Goal: Task Accomplishment & Management: Manage account settings

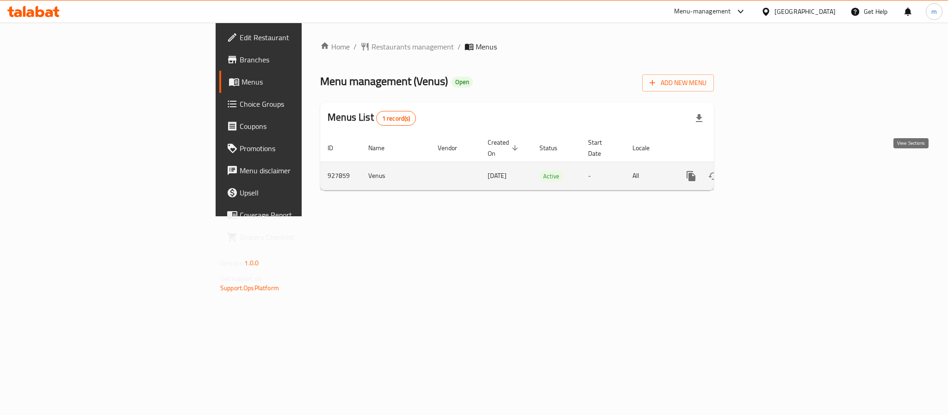
click at [763, 171] on icon "enhanced table" at bounding box center [757, 176] width 11 height 11
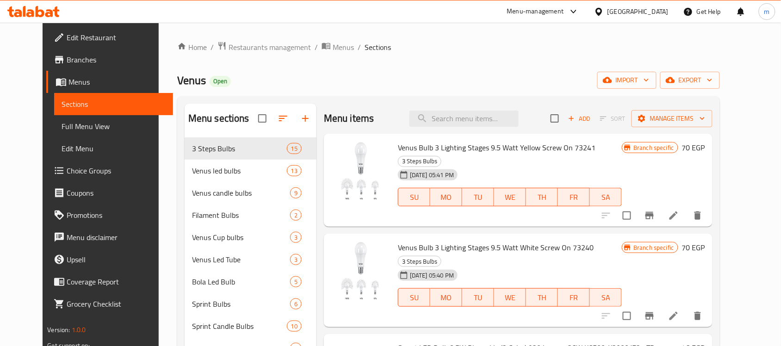
click at [67, 58] on span "Branches" at bounding box center [116, 59] width 99 height 11
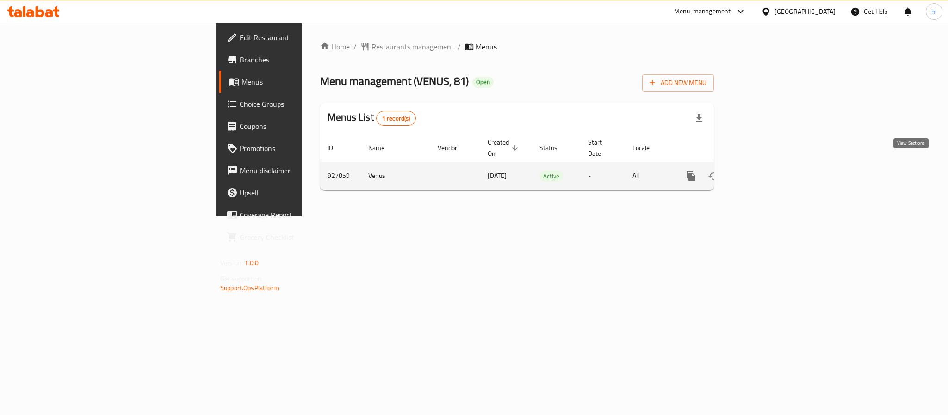
click at [763, 171] on icon "enhanced table" at bounding box center [757, 176] width 11 height 11
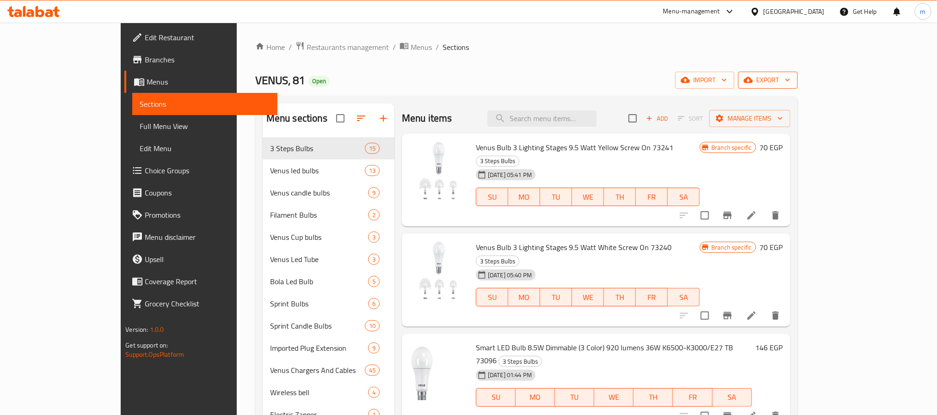
click at [791, 81] on span "export" at bounding box center [768, 80] width 45 height 12
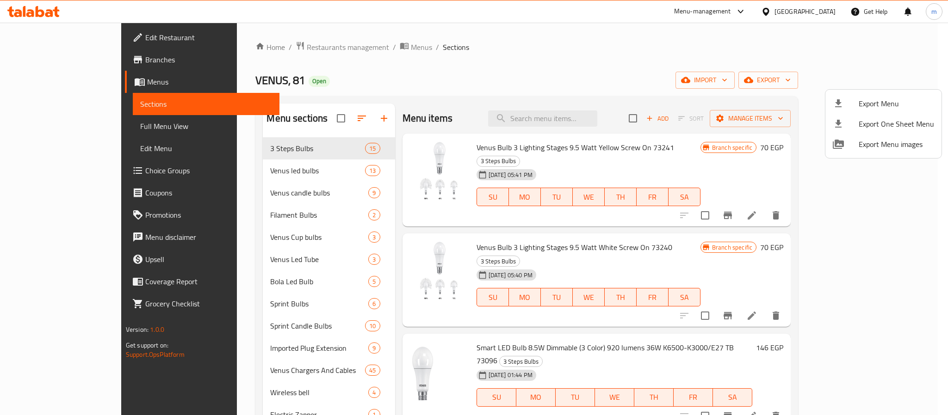
click at [711, 46] on div at bounding box center [474, 207] width 948 height 415
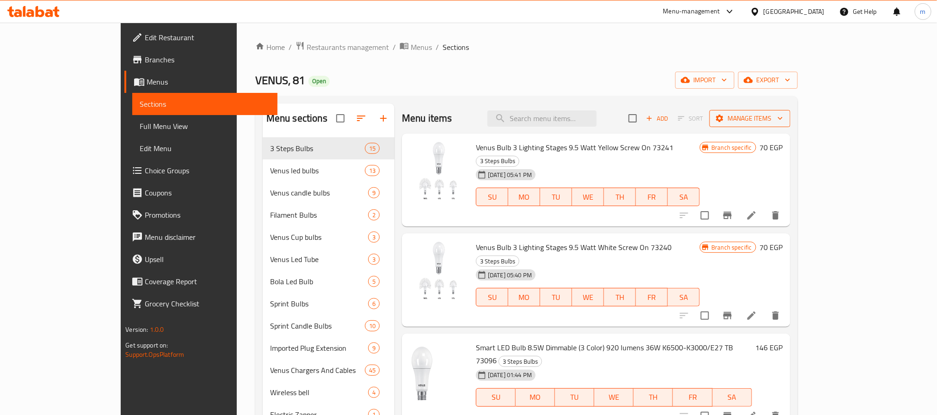
click at [783, 124] on span "Manage items" at bounding box center [750, 119] width 66 height 12
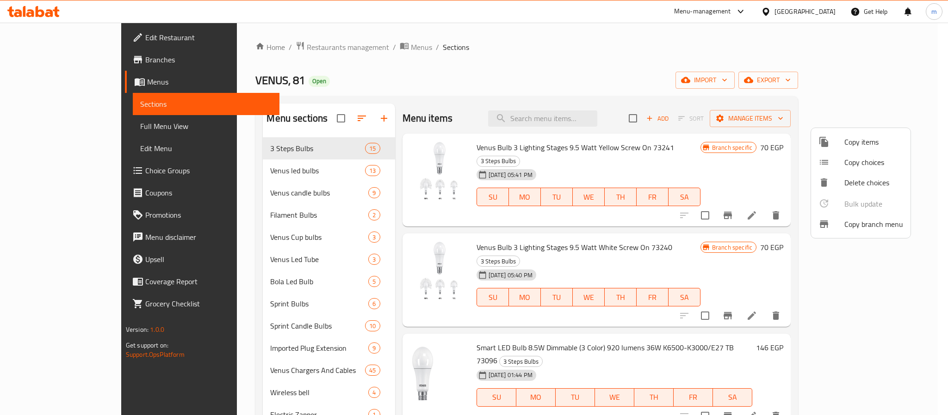
click at [876, 228] on span "Copy branch menu" at bounding box center [873, 224] width 59 height 11
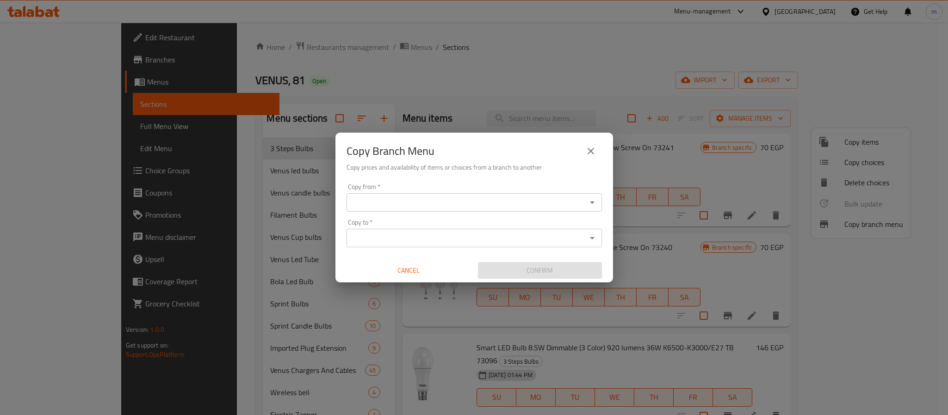
click at [418, 208] on input "Copy from   *" at bounding box center [466, 202] width 235 height 13
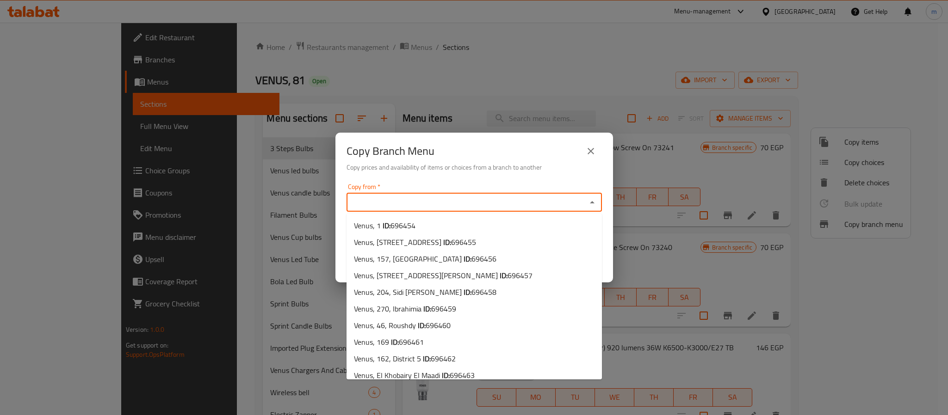
click at [409, 205] on input "Copy from   *" at bounding box center [466, 202] width 235 height 13
click at [404, 226] on span "696454" at bounding box center [402, 226] width 25 height 14
type input "Venus, 1"
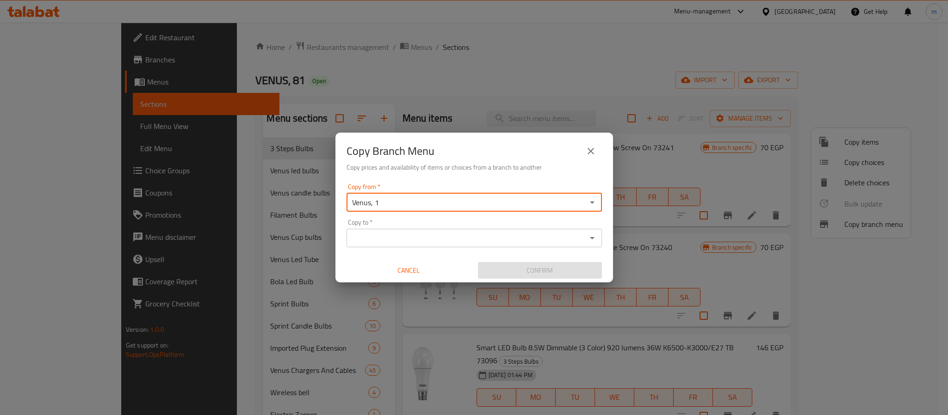
click at [403, 235] on input "Copy to   *" at bounding box center [466, 238] width 235 height 13
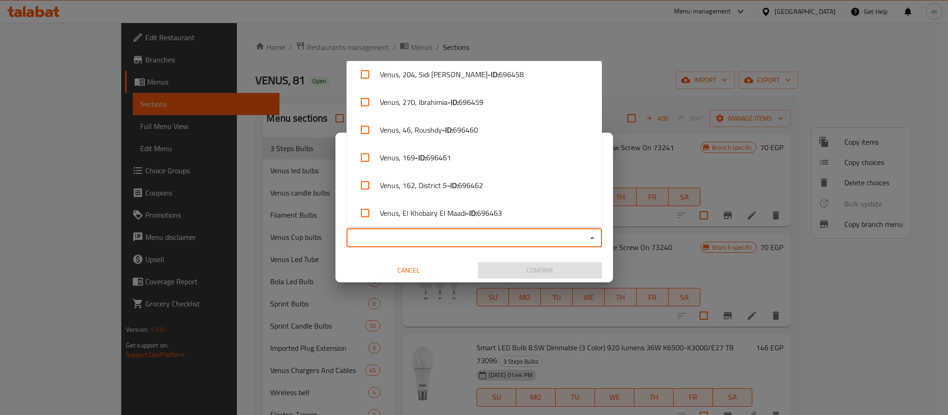
scroll to position [139, 0]
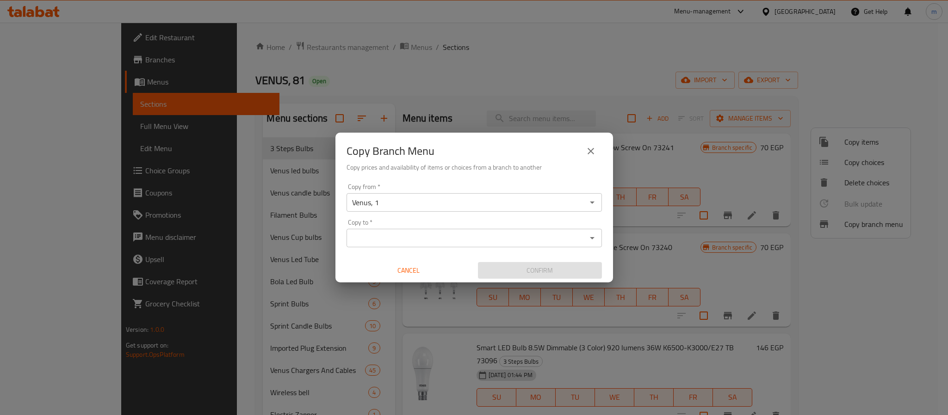
click at [424, 246] on div "Copy to *" at bounding box center [473, 238] width 255 height 19
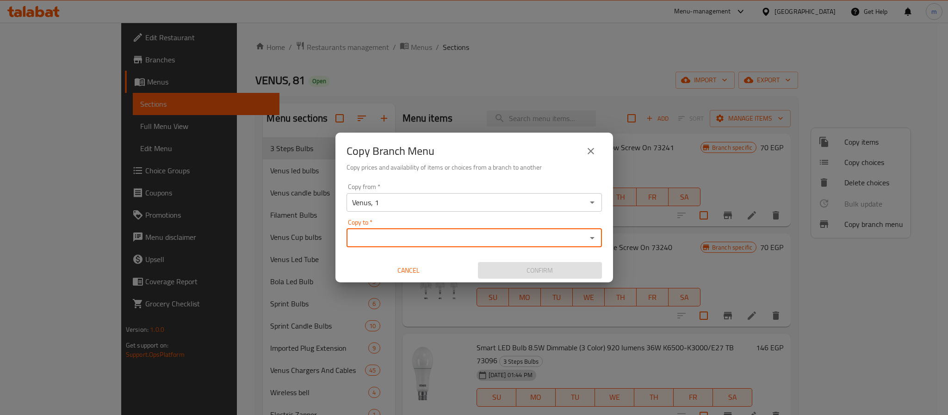
click at [590, 238] on icon "Open" at bounding box center [592, 238] width 5 height 2
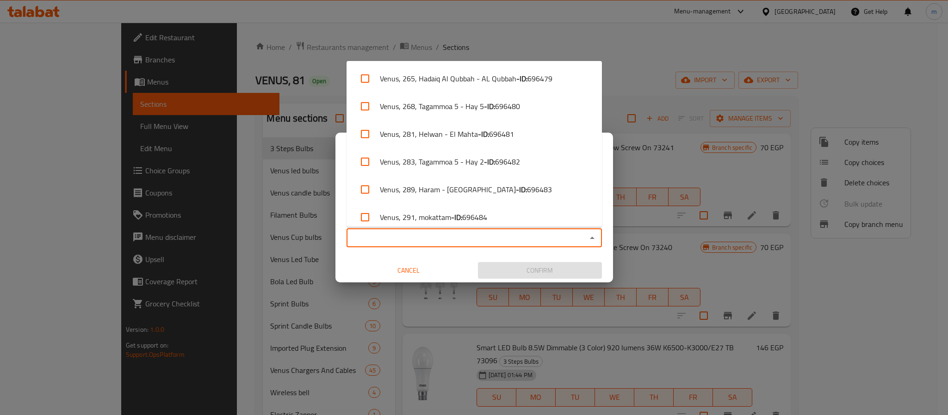
scroll to position [763, 0]
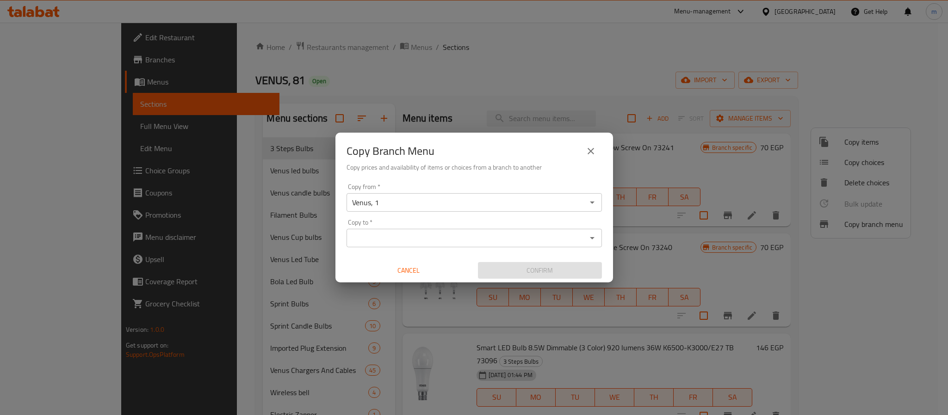
click at [441, 236] on input "Copy to   *" at bounding box center [466, 238] width 235 height 13
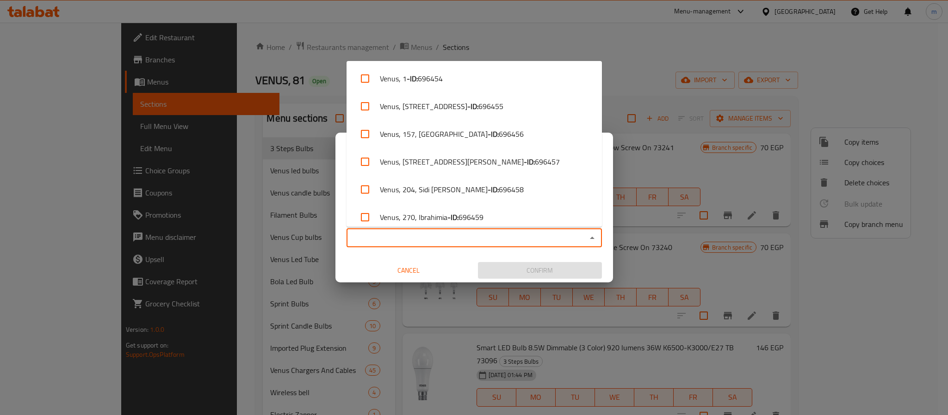
paste input "696884"
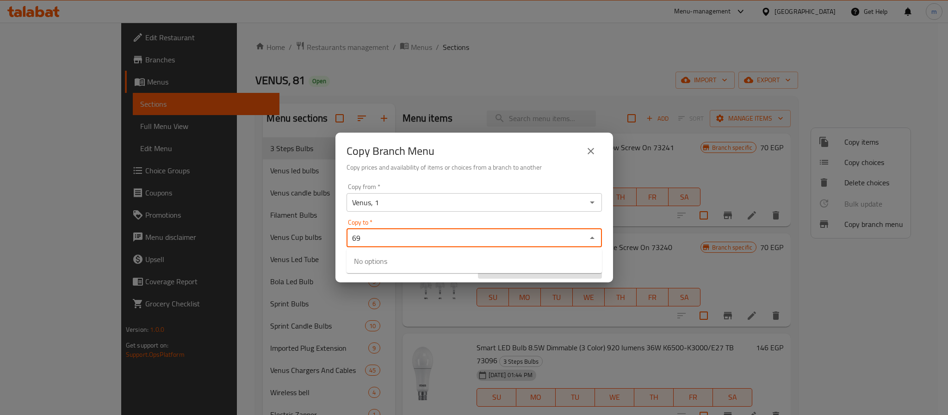
type input "6"
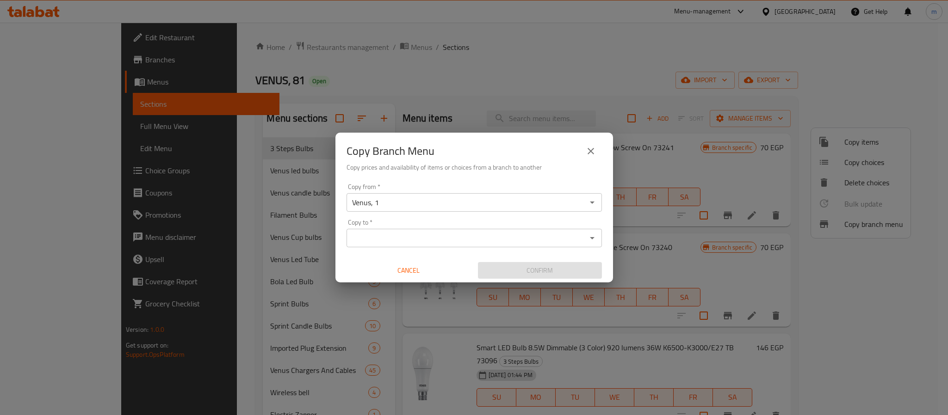
click at [395, 229] on div "Copy to *" at bounding box center [473, 238] width 255 height 19
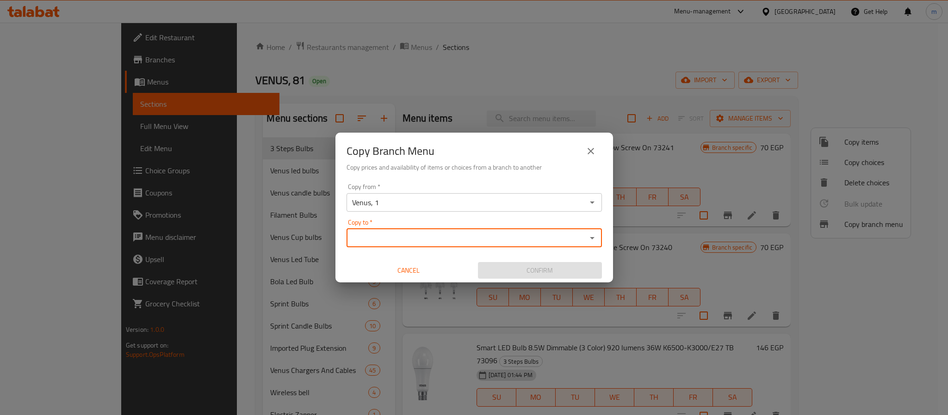
paste input "VENUS, 81"
type input "VENUS, 81"
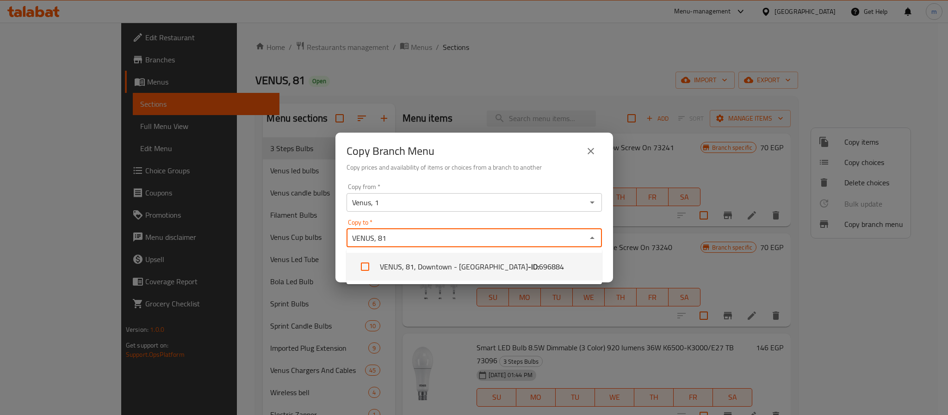
click at [420, 274] on li "VENUS, 81, Downtown - Khan el-Khalili - ID: 696884" at bounding box center [473, 267] width 255 height 28
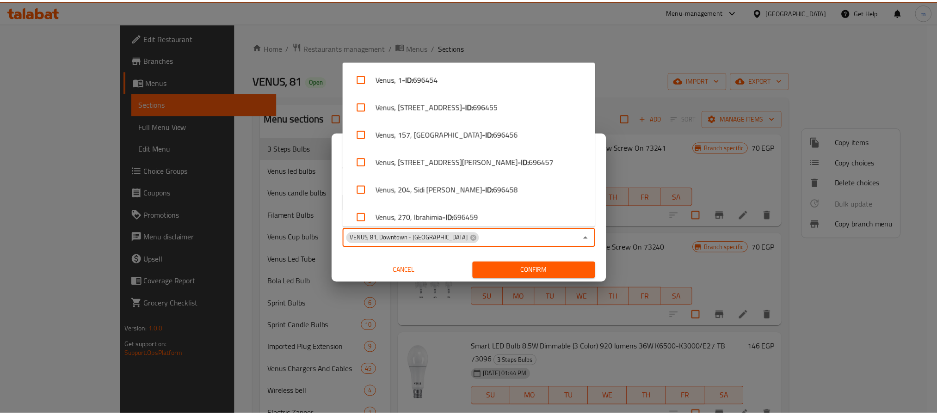
scroll to position [1644, 0]
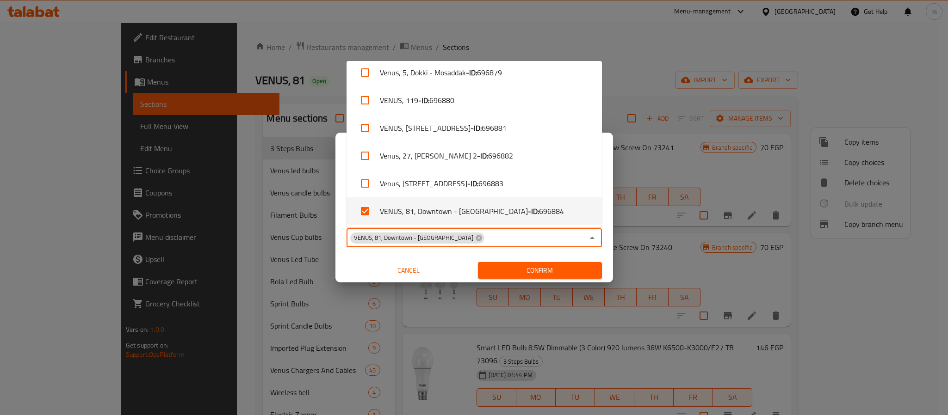
click at [420, 274] on span "Cancel" at bounding box center [408, 271] width 117 height 12
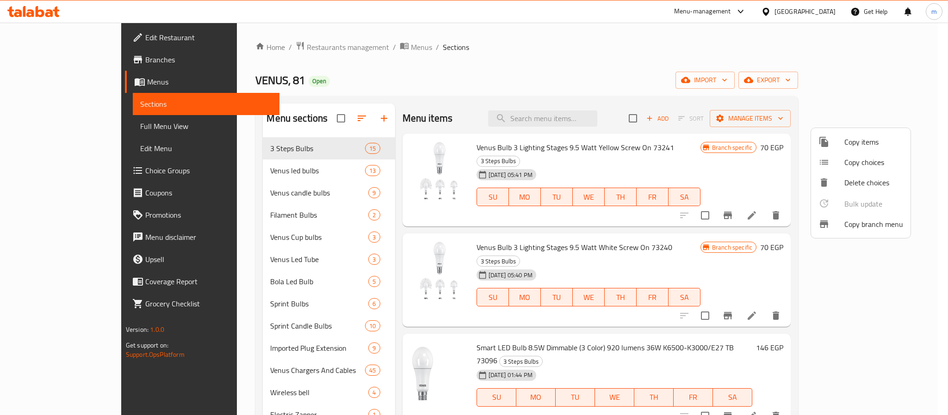
click at [584, 68] on div at bounding box center [474, 207] width 948 height 415
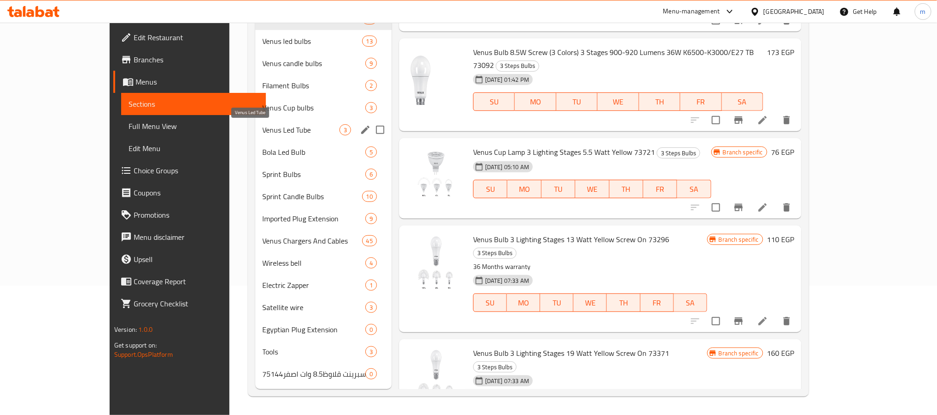
scroll to position [0, 0]
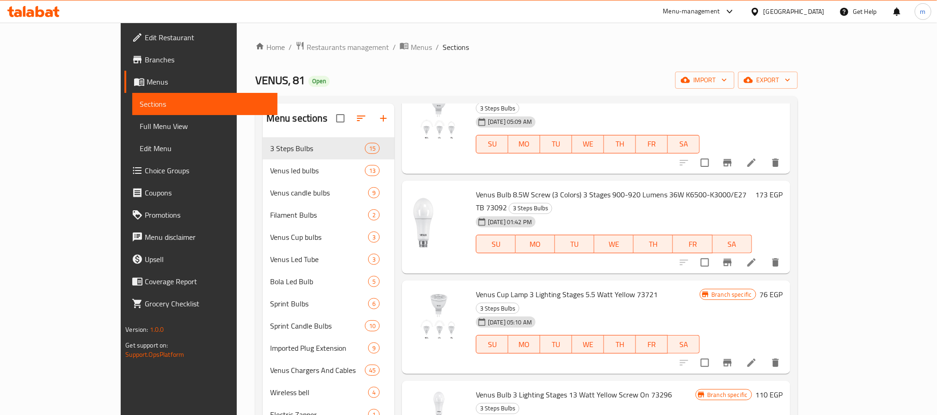
click at [145, 60] on span "Branches" at bounding box center [207, 59] width 125 height 11
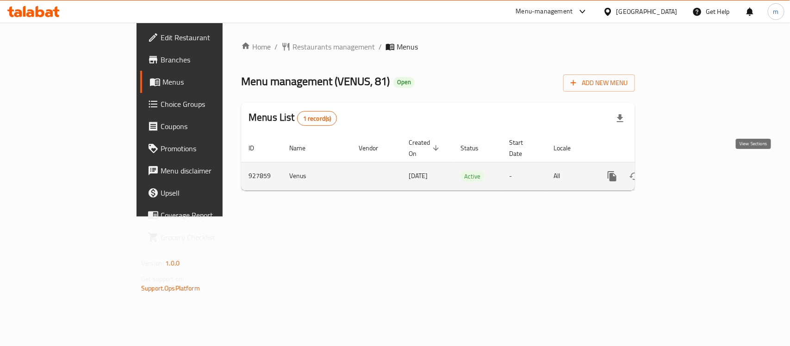
click at [683, 172] on icon "enhanced table" at bounding box center [678, 176] width 8 height 8
click at [684, 171] on icon "enhanced table" at bounding box center [678, 176] width 11 height 11
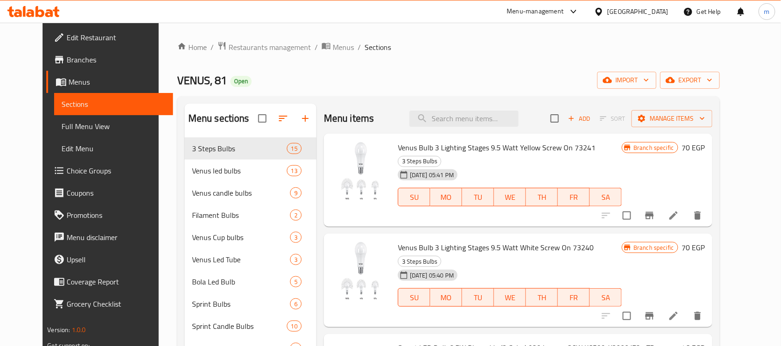
click at [480, 49] on ol "Home / Restaurants management / Menus / Sections" at bounding box center [448, 47] width 543 height 12
click at [420, 82] on div "VENUS, 81 Open import export" at bounding box center [448, 80] width 543 height 17
click at [689, 123] on span "Manage items" at bounding box center [672, 119] width 66 height 12
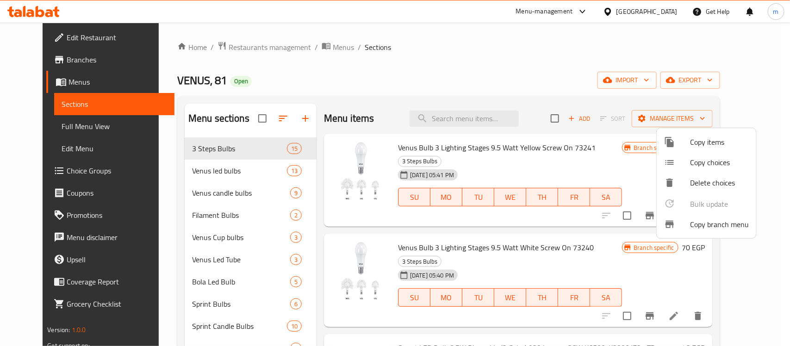
click at [709, 223] on span "Copy branch menu" at bounding box center [719, 224] width 59 height 11
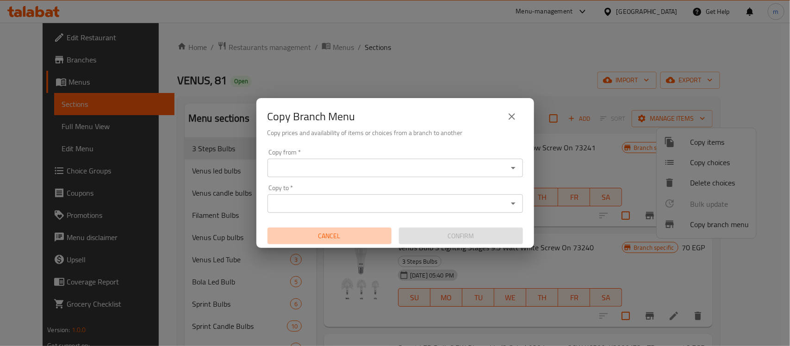
click at [355, 229] on button "Cancel" at bounding box center [329, 236] width 124 height 17
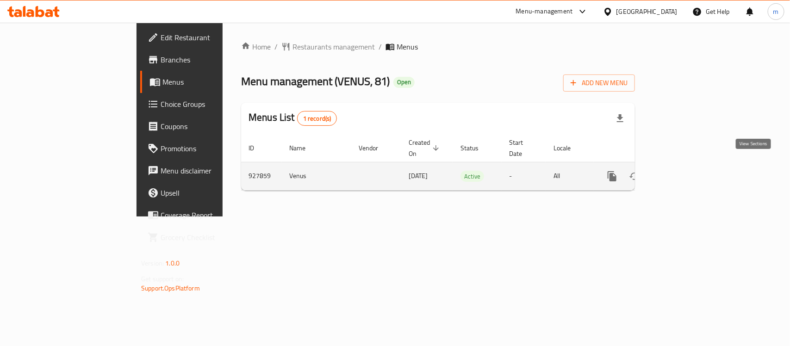
click at [684, 171] on icon "enhanced table" at bounding box center [678, 176] width 11 height 11
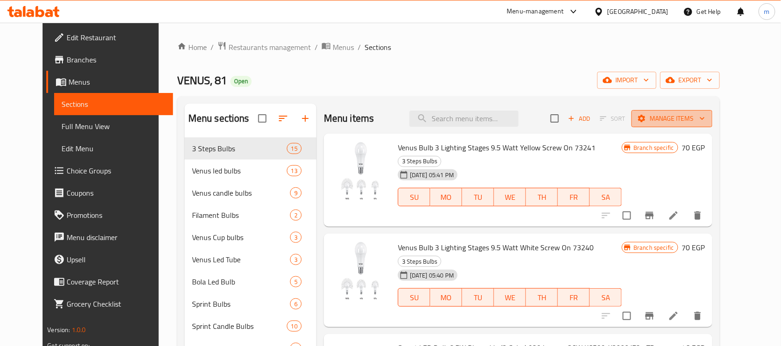
click at [705, 121] on span "Manage items" at bounding box center [672, 119] width 66 height 12
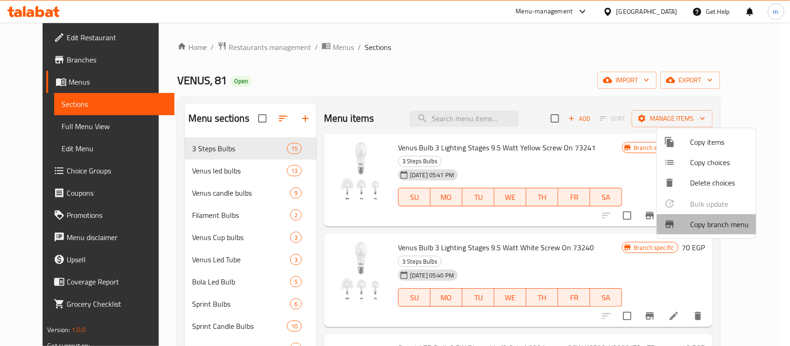
click at [703, 219] on span "Copy branch menu" at bounding box center [719, 224] width 59 height 11
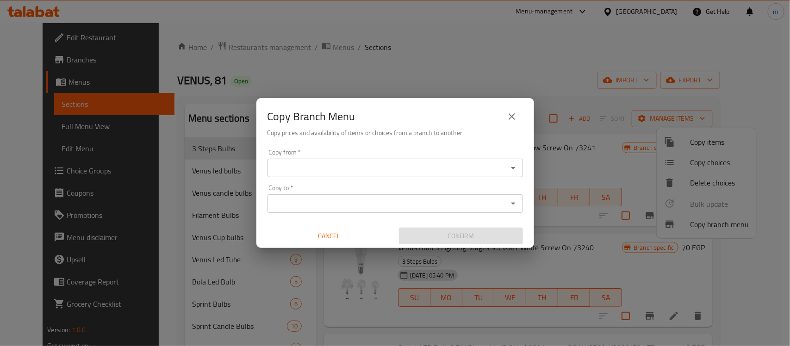
click at [281, 170] on input "Copy from   *" at bounding box center [387, 167] width 235 height 13
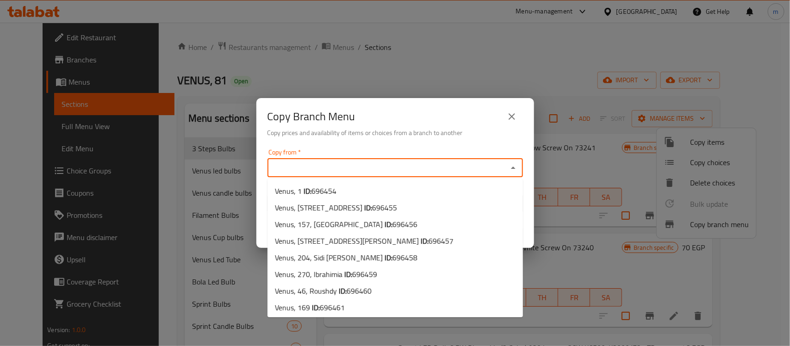
paste input "Venus"
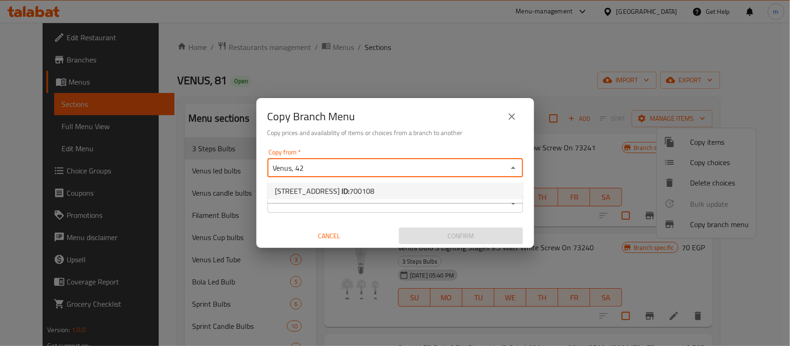
click at [322, 185] on span "VENUS, 42, El Hadara 2 ID: 700108" at bounding box center [324, 190] width 99 height 11
type input "VENUS, 42, El Hadara 2"
click at [328, 199] on input "Copy to   *" at bounding box center [387, 203] width 235 height 13
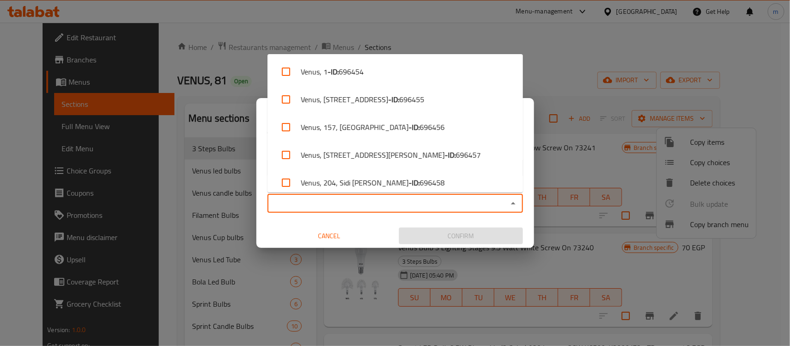
paste input "Venus"
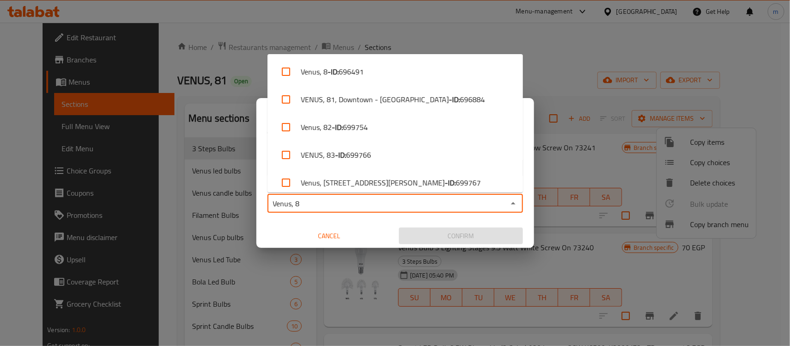
type input "Venus, 81"
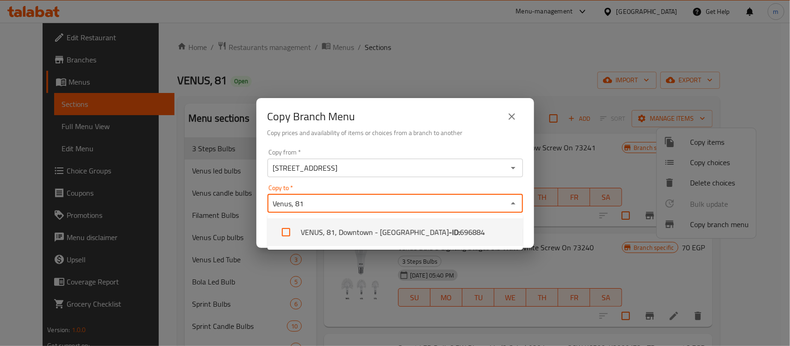
click at [352, 228] on li "VENUS, 81, Downtown - Khan el-Khalili - ID: 696884" at bounding box center [394, 232] width 255 height 28
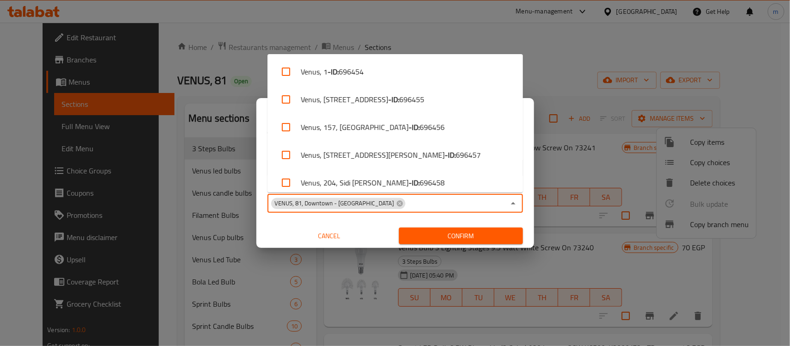
scroll to position [1670, 0]
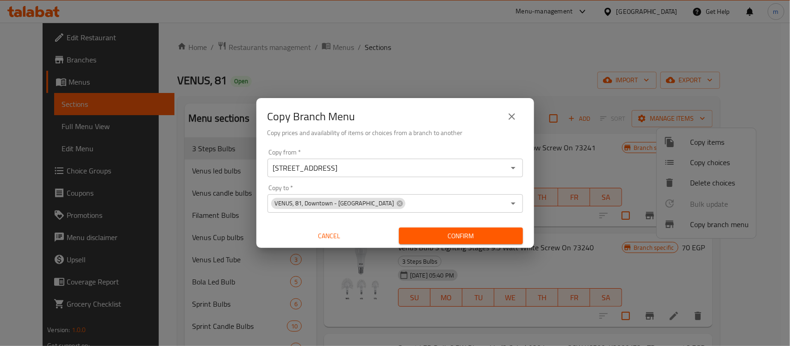
click at [406, 206] on input "Copy to   *" at bounding box center [455, 203] width 99 height 13
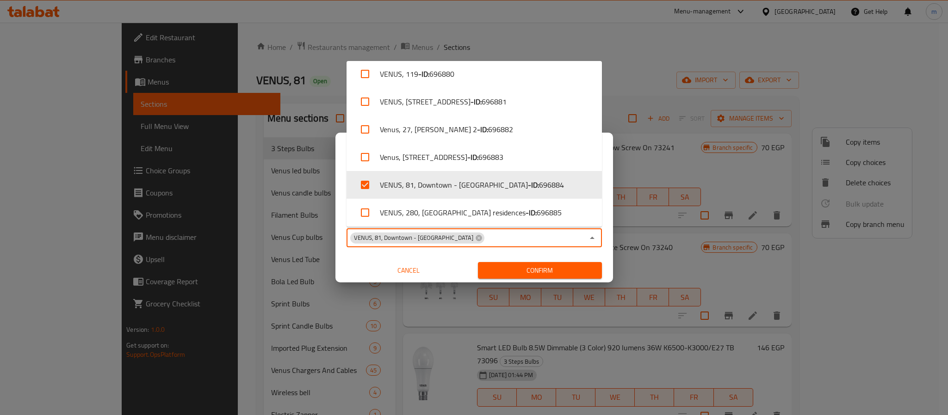
click at [367, 257] on div "Copy from   * VENUS, 42, El Hadara 2 Copy from * Copy to   * VENUS, 81, Downtow…" at bounding box center [474, 231] width 278 height 103
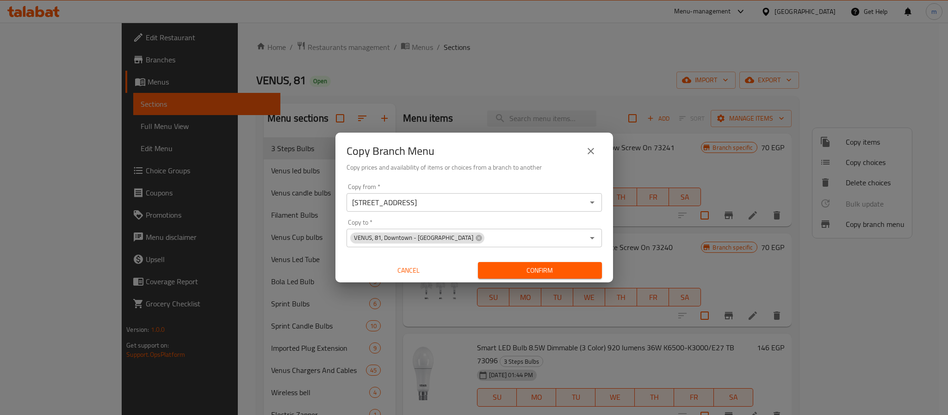
click at [485, 242] on input "Copy to   *" at bounding box center [534, 238] width 99 height 13
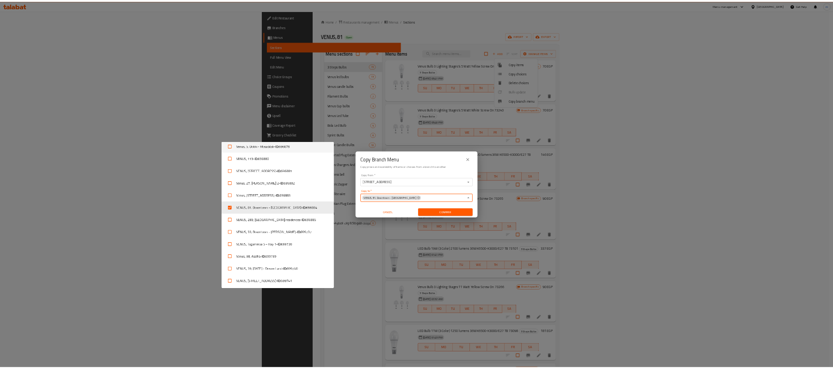
scroll to position [1645, 0]
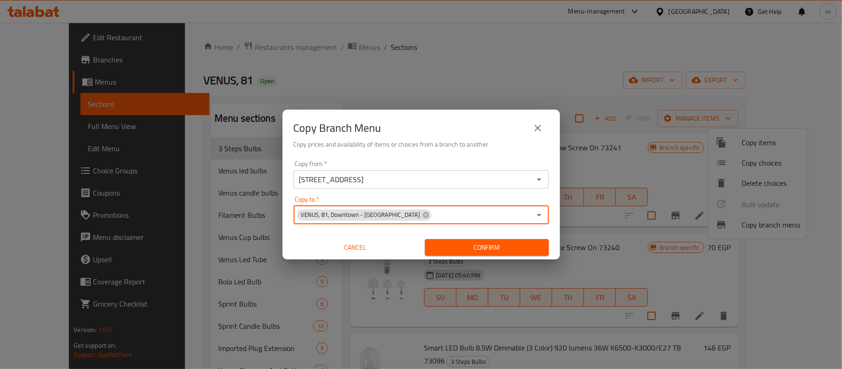
click at [487, 246] on span "Confirm" at bounding box center [487, 248] width 109 height 12
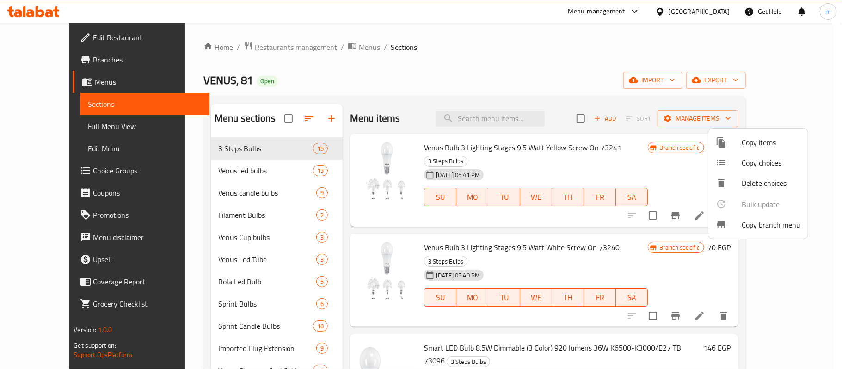
click at [52, 60] on div at bounding box center [421, 184] width 842 height 369
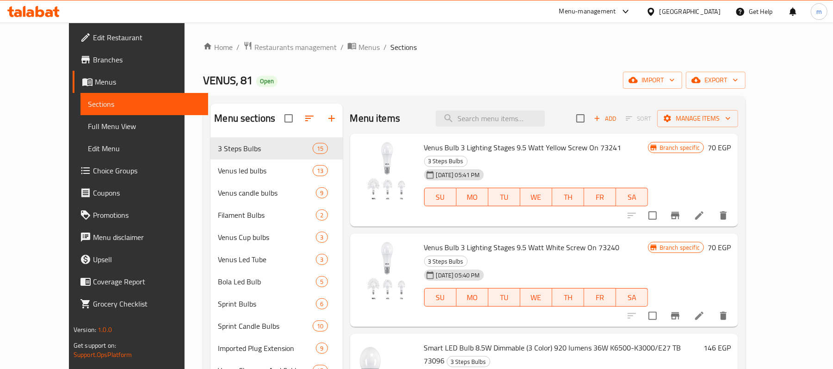
click at [93, 60] on span "Branches" at bounding box center [147, 59] width 108 height 11
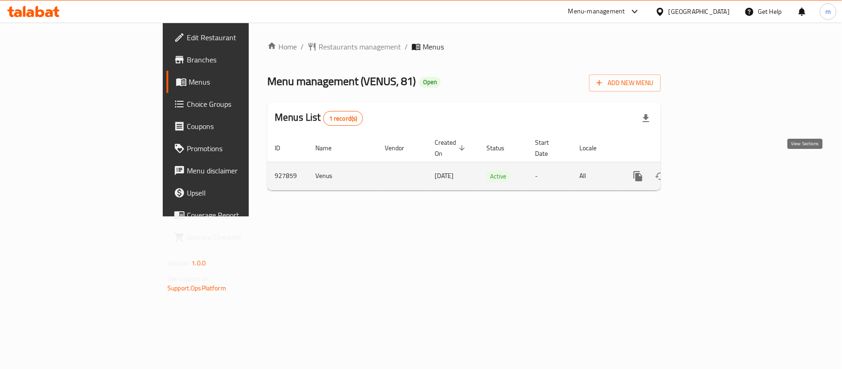
click at [709, 172] on icon "enhanced table" at bounding box center [705, 176] width 8 height 8
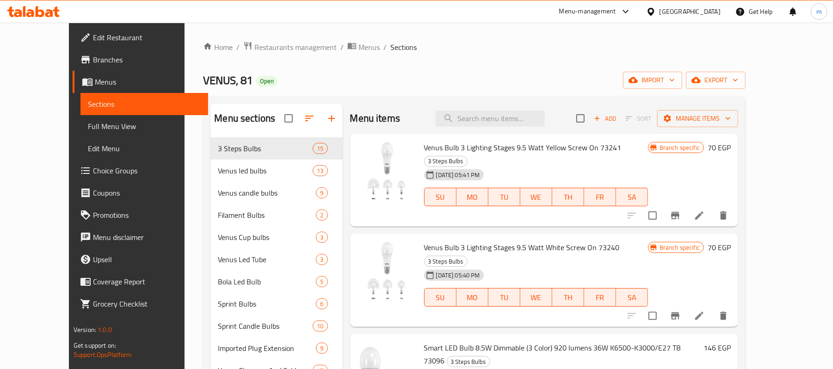
click at [88, 128] on span "Full Menu View" at bounding box center [144, 126] width 113 height 11
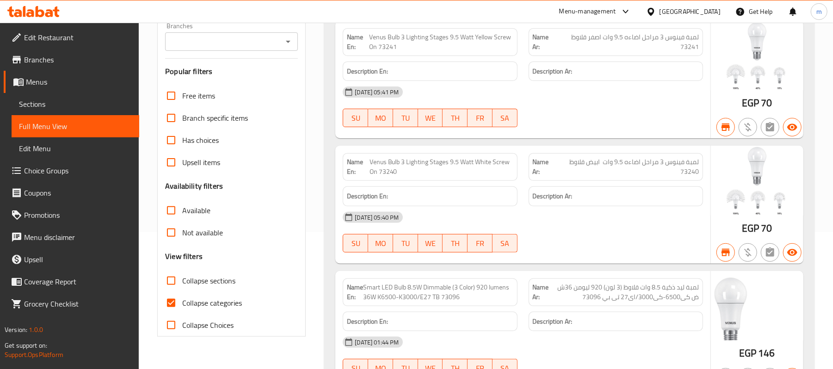
scroll to position [185, 0]
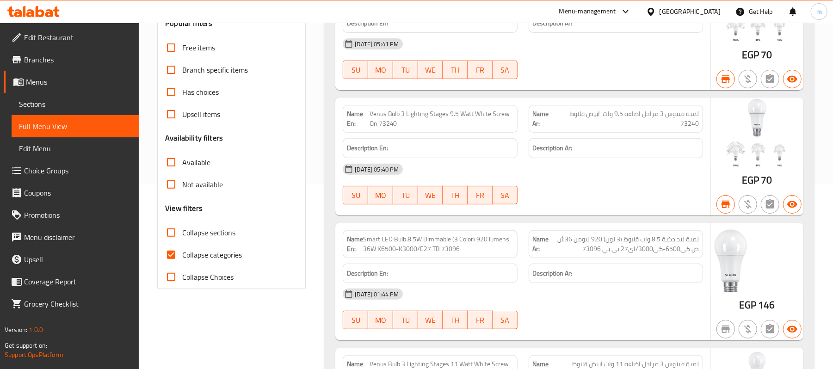
drag, startPoint x: 170, startPoint y: 252, endPoint x: 171, endPoint y: 233, distance: 19.0
click at [170, 252] on input "Collapse categories" at bounding box center [171, 255] width 22 height 22
checkbox input "false"
click at [171, 233] on input "Collapse sections" at bounding box center [171, 233] width 22 height 22
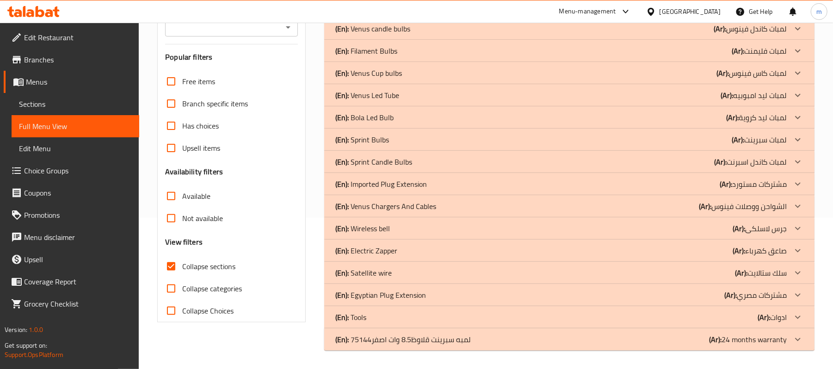
scroll to position [152, 0]
click at [171, 265] on input "Collapse sections" at bounding box center [171, 266] width 22 height 22
checkbox input "false"
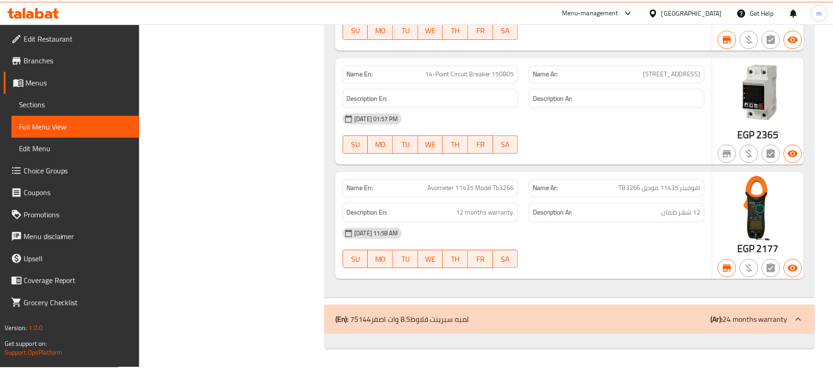
scroll to position [0, 0]
